Goal: Task Accomplishment & Management: Manage account settings

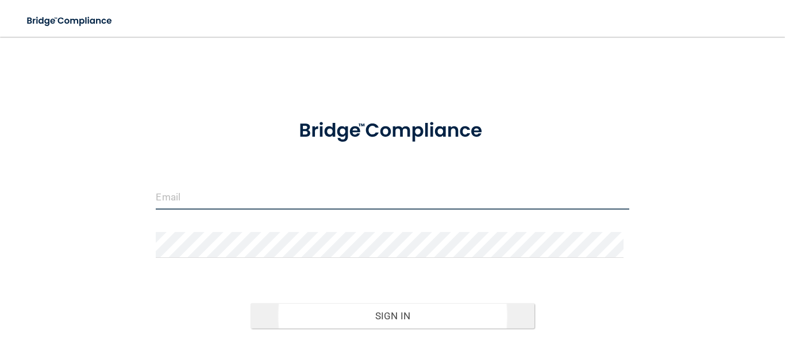
type input "[EMAIL_ADDRESS][DOMAIN_NAME]"
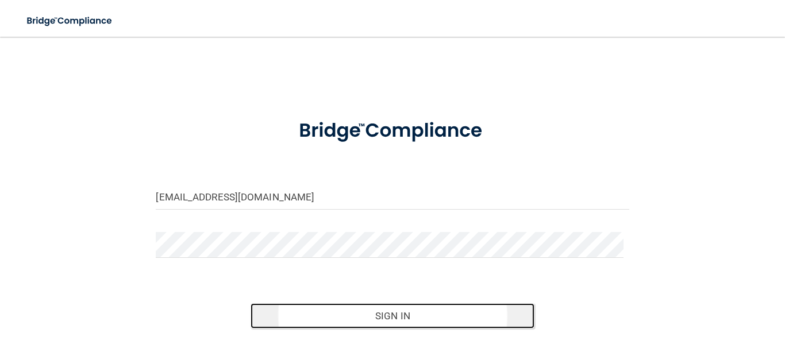
click at [382, 314] on button "Sign In" at bounding box center [393, 315] width 284 height 25
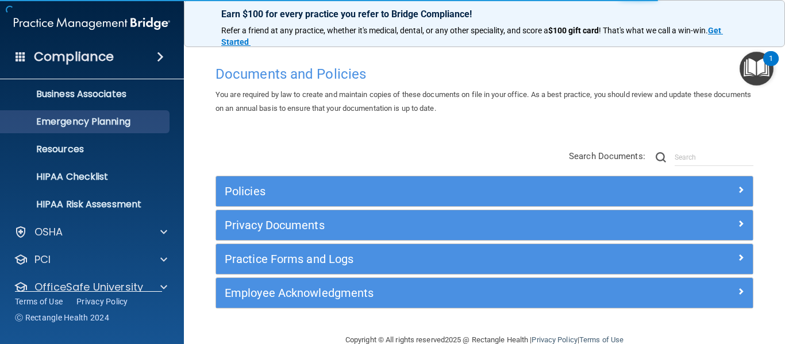
scroll to position [115, 0]
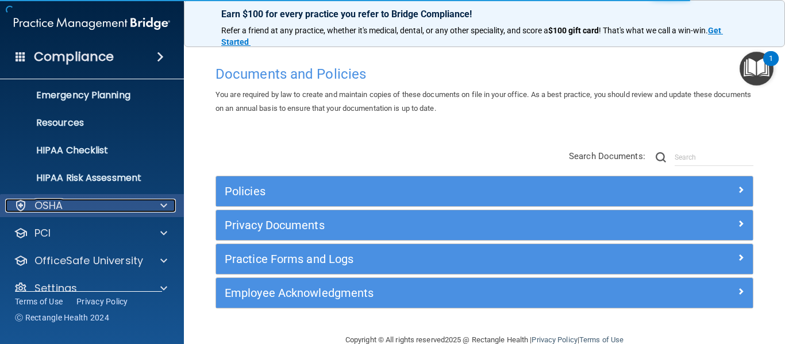
click at [83, 202] on div "OSHA" at bounding box center [76, 206] width 143 height 14
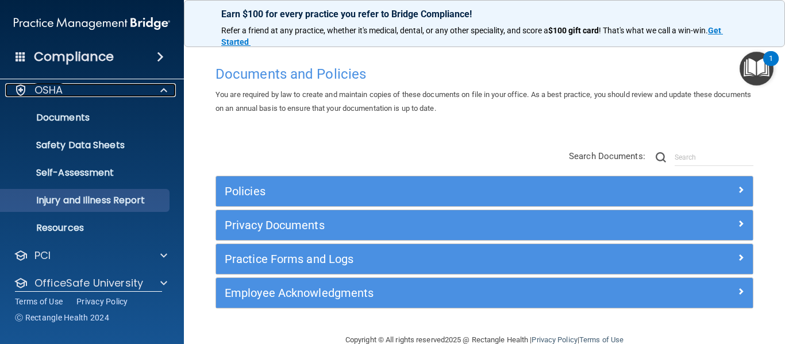
scroll to position [270, 0]
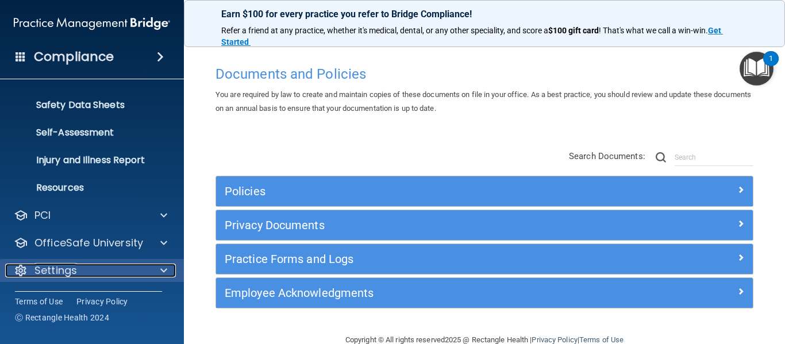
click at [40, 269] on p "Settings" at bounding box center [55, 271] width 43 height 14
click at [92, 272] on div "Settings" at bounding box center [76, 271] width 143 height 14
click at [167, 268] on div at bounding box center [162, 271] width 29 height 14
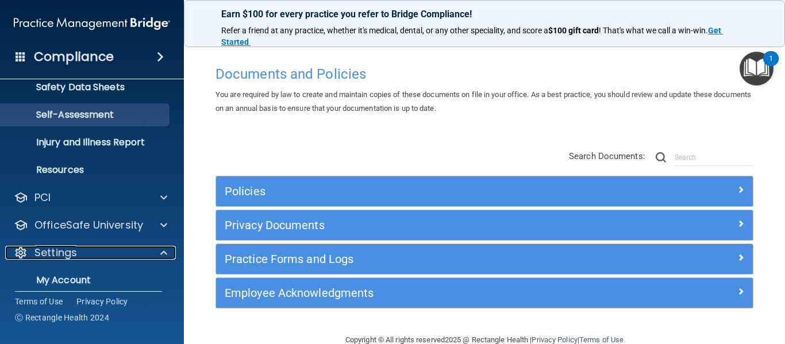
scroll to position [345, 0]
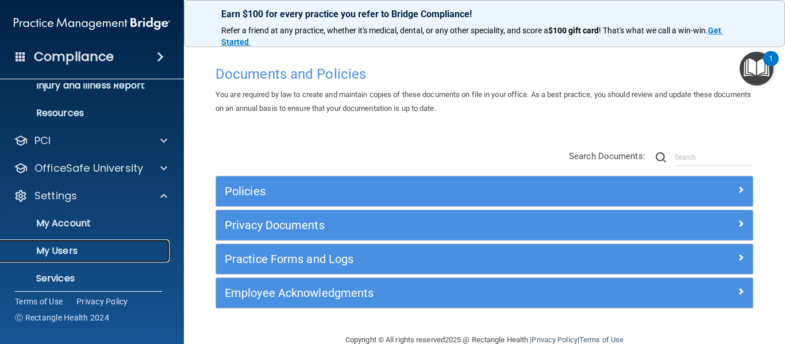
click at [74, 246] on p "My Users" at bounding box center [85, 250] width 157 height 11
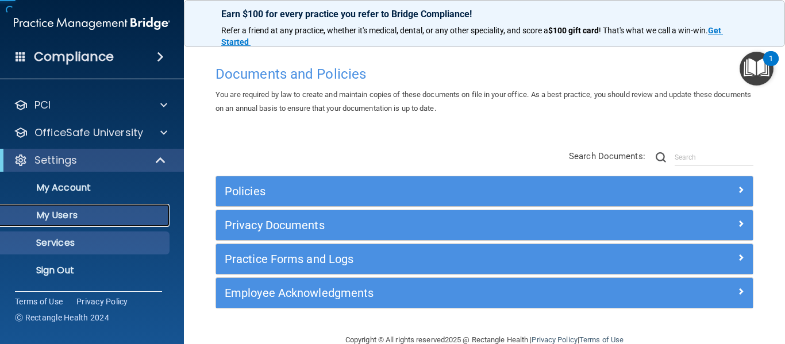
scroll to position [50, 0]
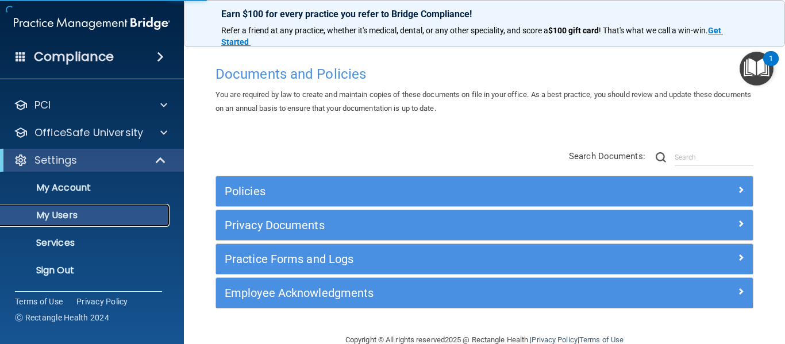
select select "20"
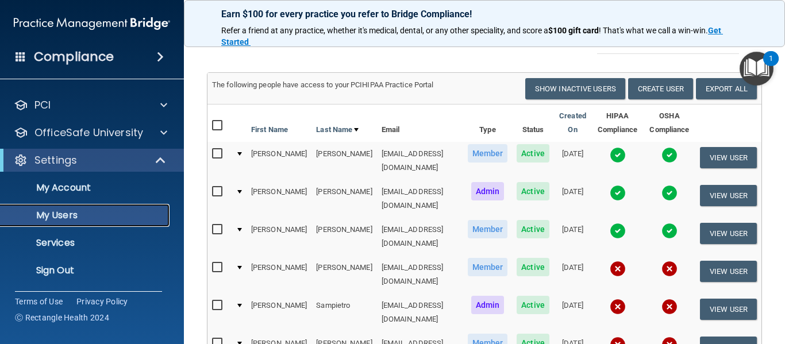
scroll to position [115, 0]
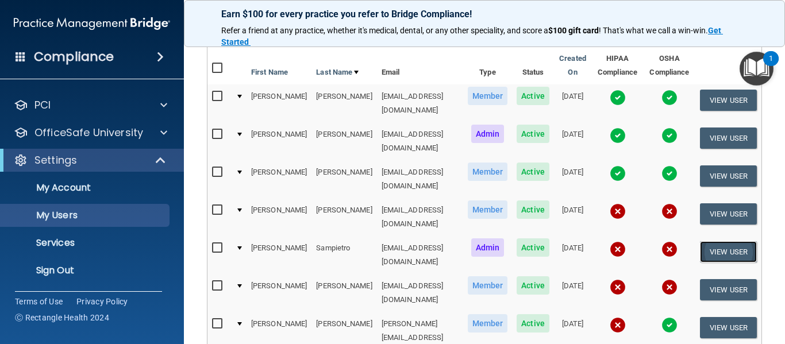
click at [716, 241] on button "View User" at bounding box center [728, 251] width 57 height 21
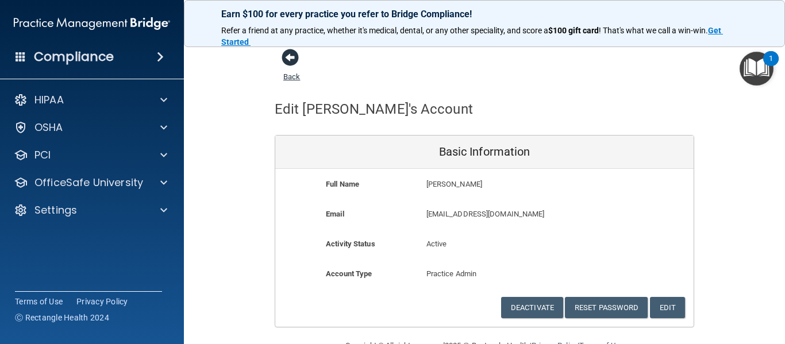
click at [293, 59] on span at bounding box center [290, 57] width 17 height 17
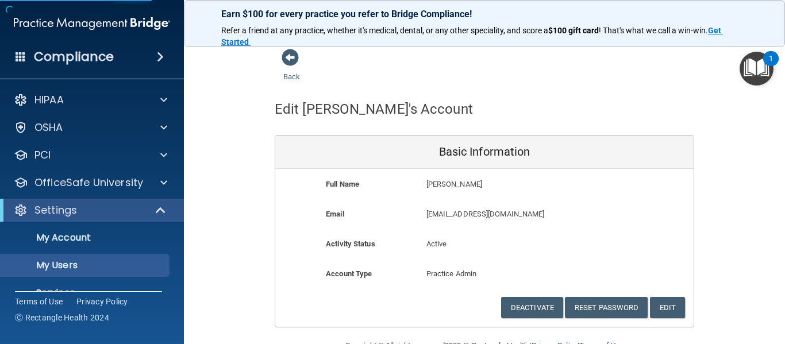
select select "20"
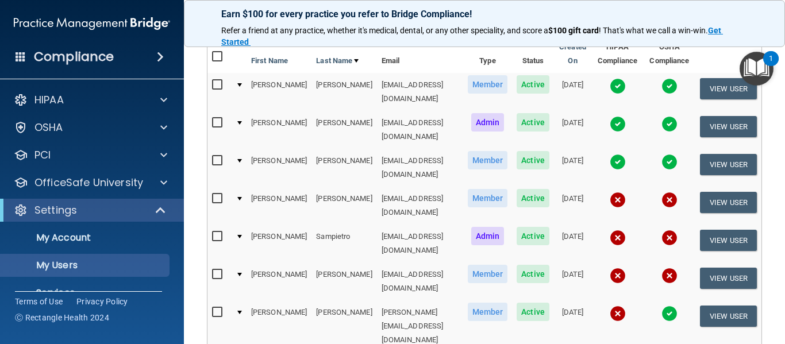
scroll to position [172, 0]
